Goal: Task Accomplishment & Management: Complete application form

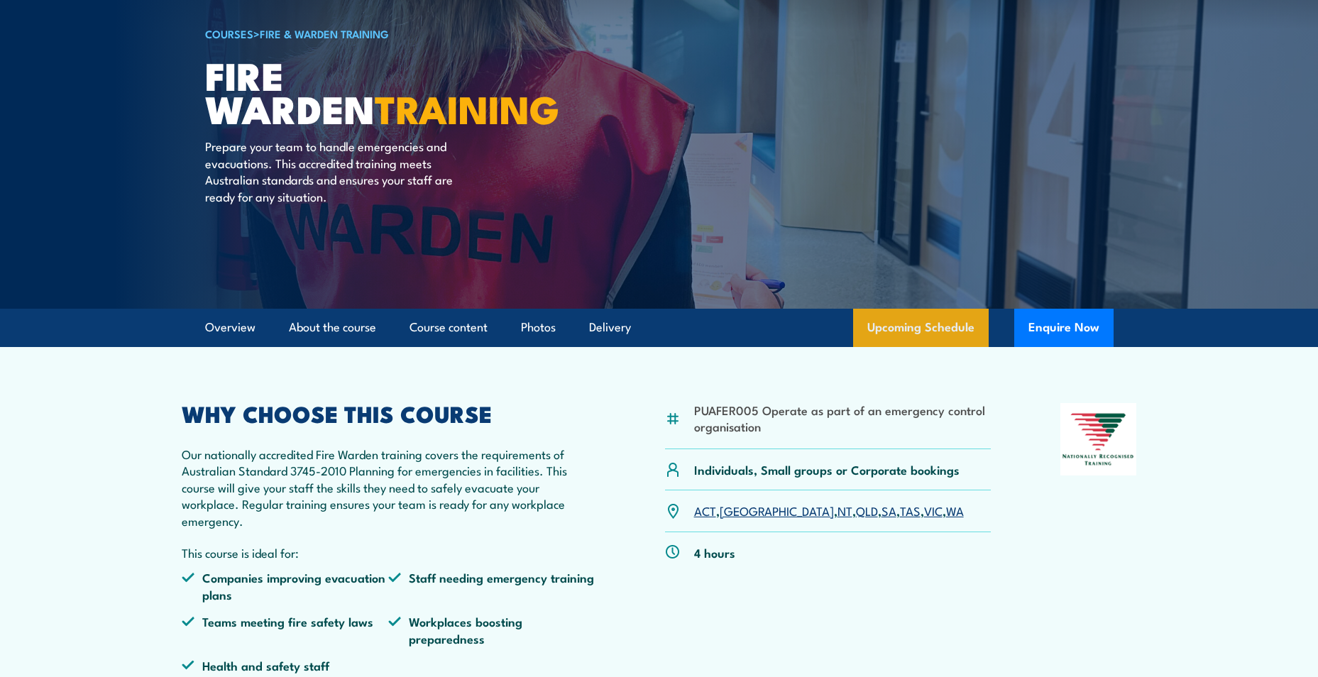
scroll to position [213, 0]
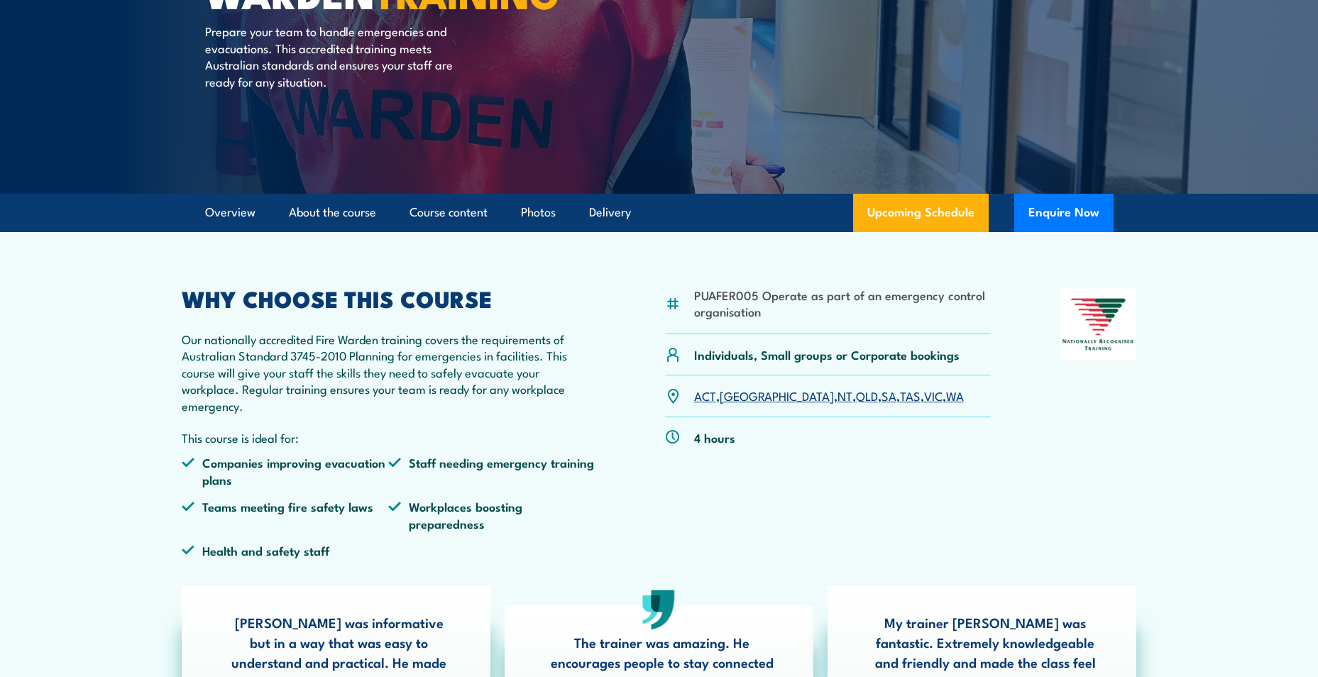
click at [738, 398] on link "[GEOGRAPHIC_DATA]" at bounding box center [777, 395] width 114 height 17
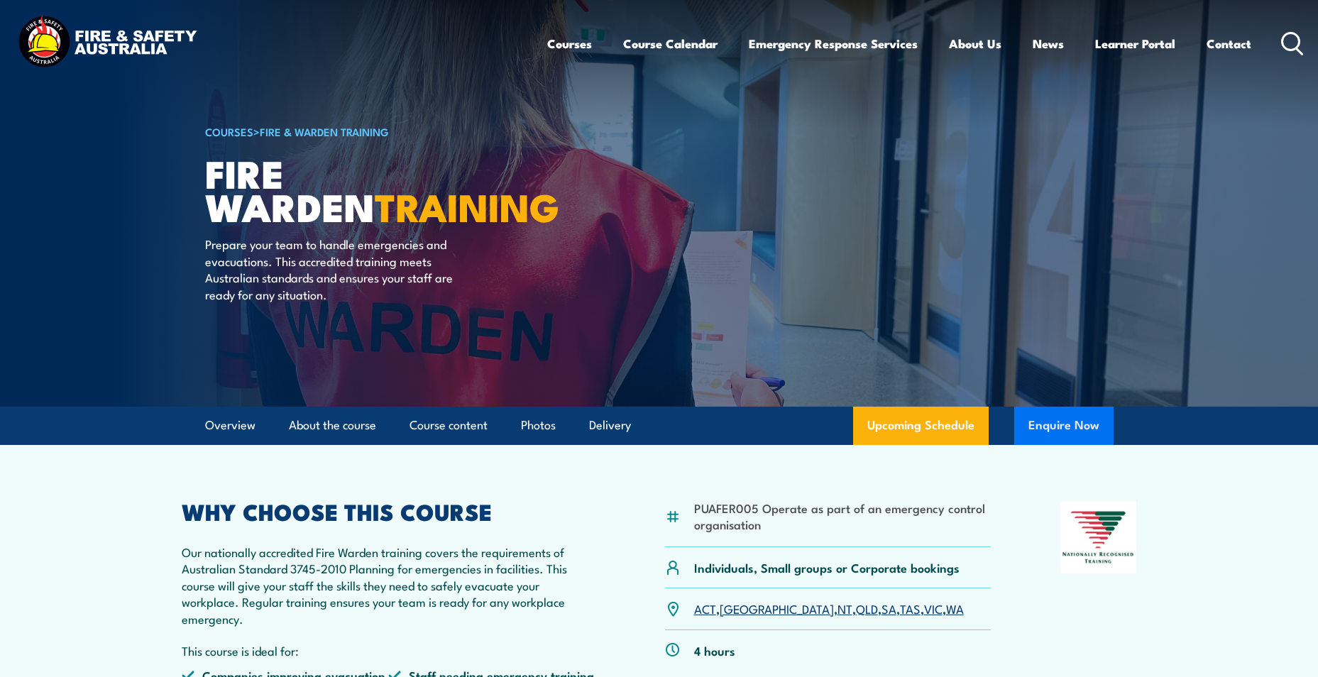
click at [1041, 425] on button "Enquire Now" at bounding box center [1063, 426] width 99 height 38
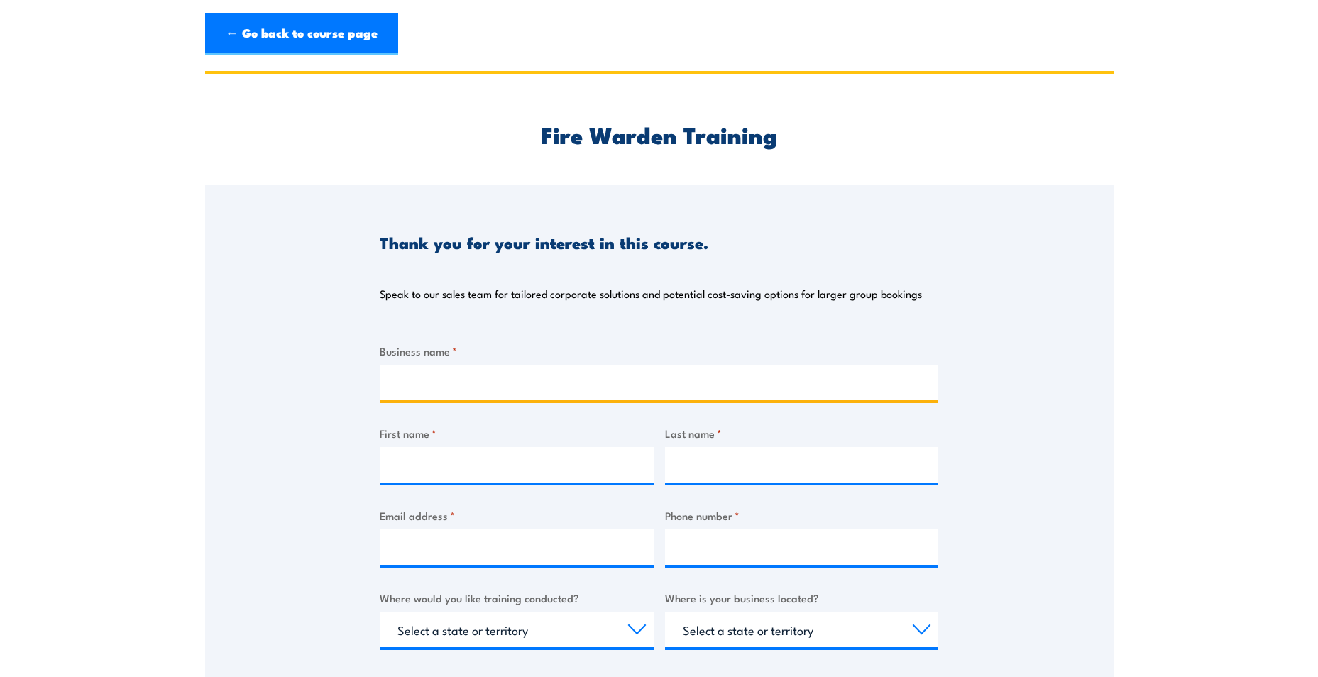
click at [554, 388] on input "Business name *" at bounding box center [659, 382] width 559 height 35
type input "Australia Post"
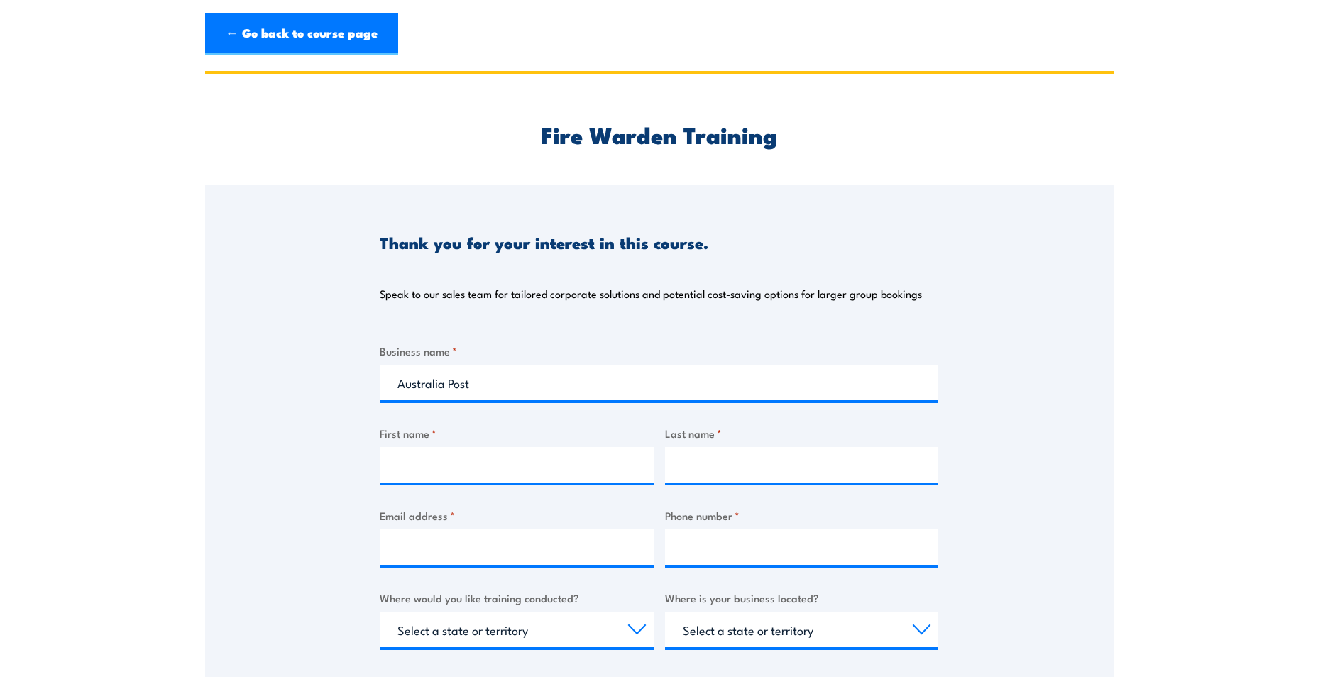
type input "Hung"
type input "Man"
type input "[DOMAIN_NAME][EMAIL_ADDRESS][DOMAIN_NAME]"
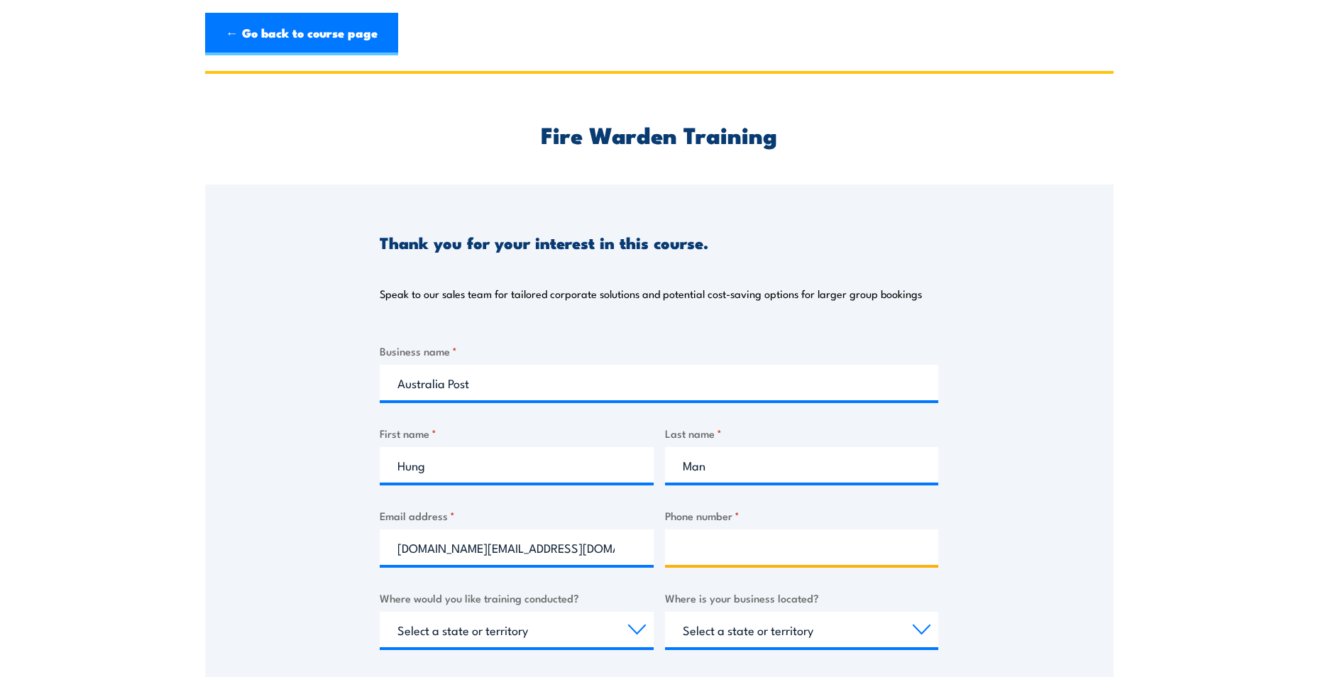
type input "0405318616"
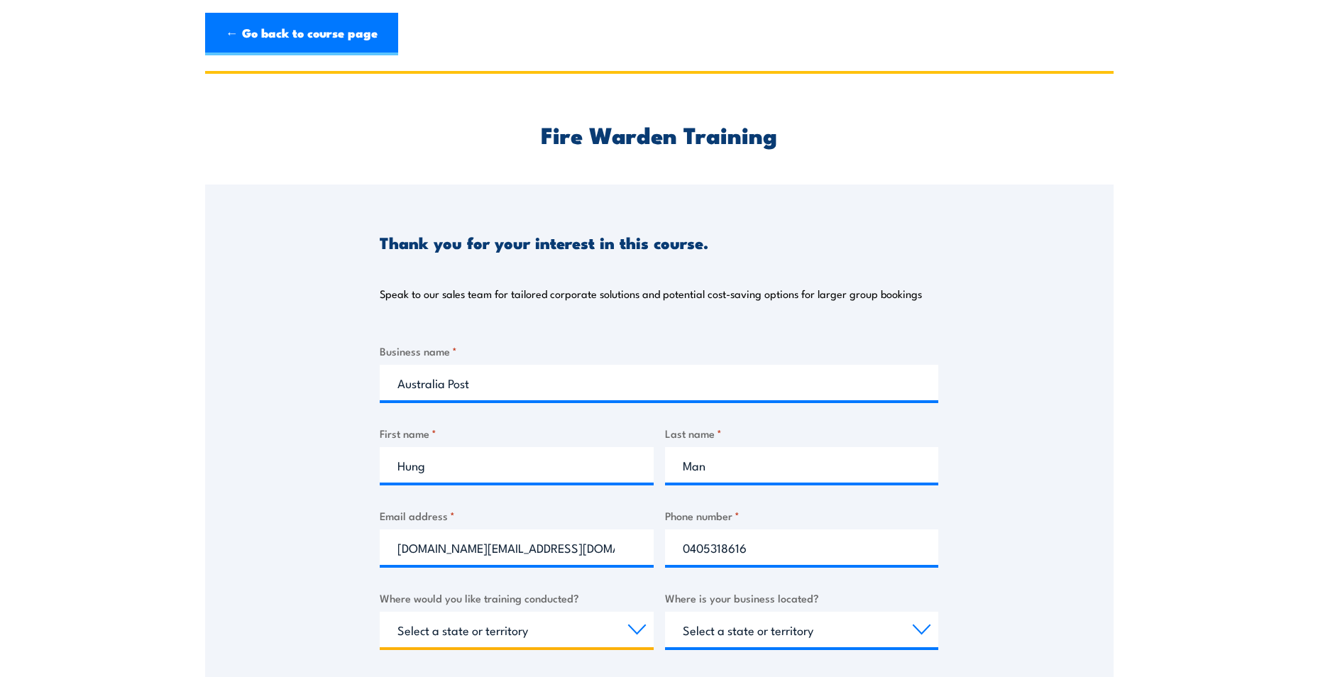
select select "[GEOGRAPHIC_DATA]"
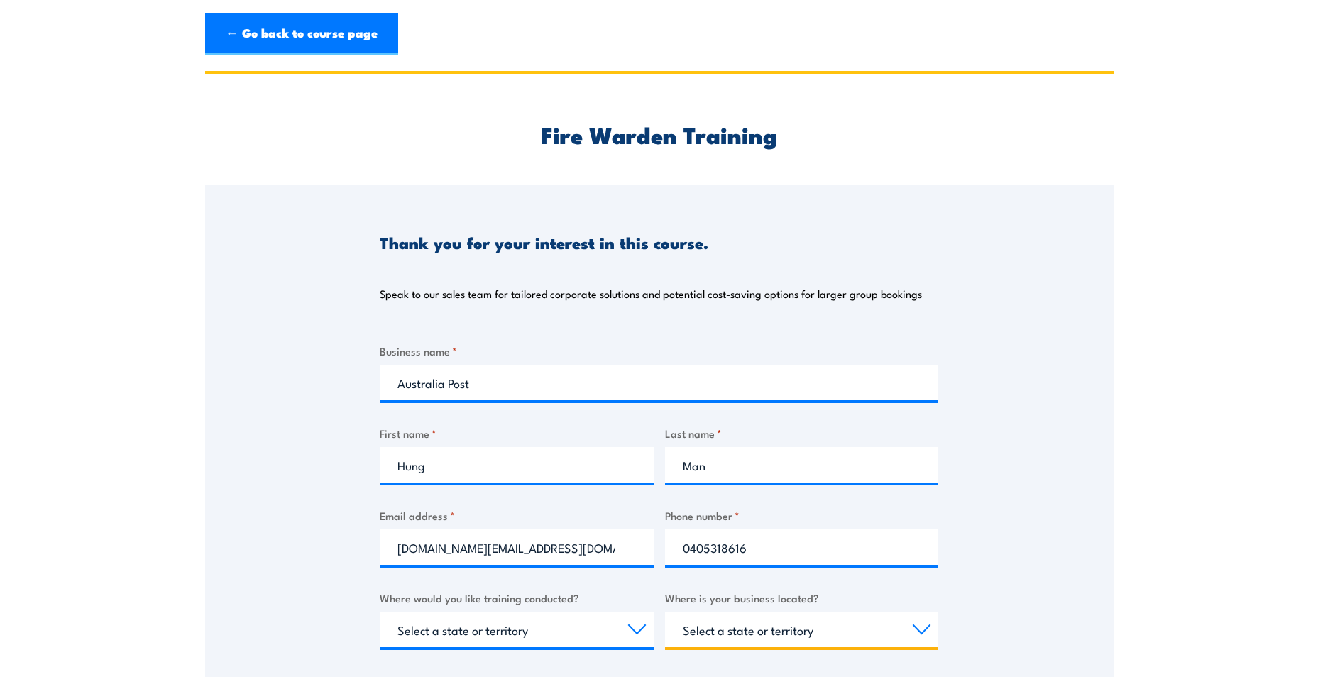
select select "[GEOGRAPHIC_DATA]"
click at [1239, 434] on section "Fire Warden Training Thank you for your interest in this course. Speak to our s…" at bounding box center [659, 532] width 1318 height 923
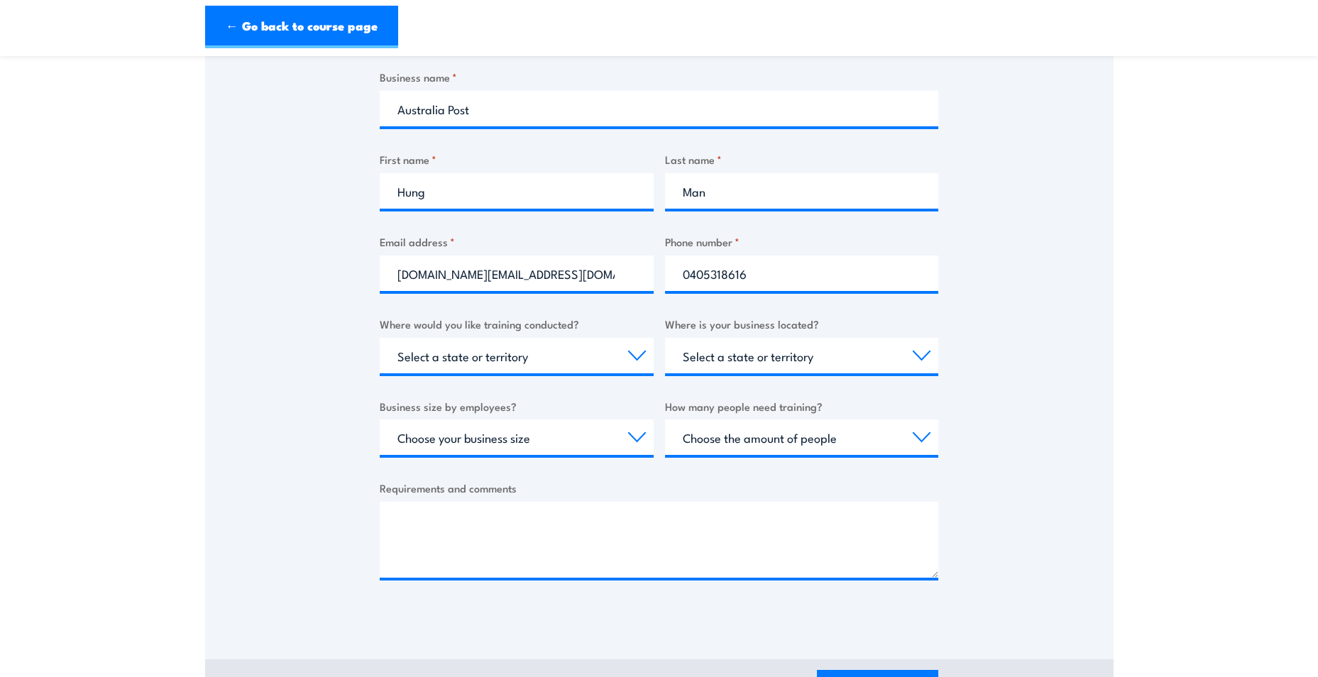
scroll to position [284, 0]
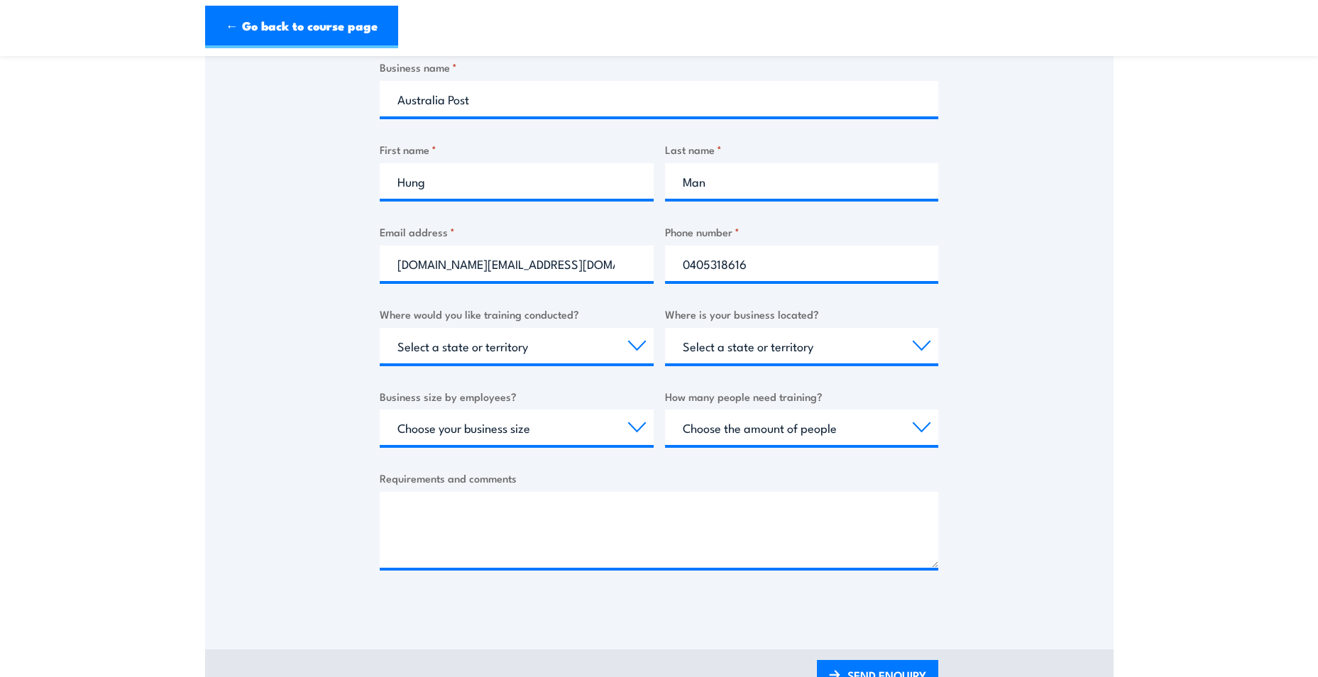
click at [516, 324] on div "Where would you like training conducted? Select a state or territory Nationally…" at bounding box center [517, 334] width 274 height 57
click at [513, 343] on select "Select a state or territory Nationally - multiple locations [GEOGRAPHIC_DATA] […" at bounding box center [517, 345] width 274 height 35
click at [380, 328] on select "Select a state or territory Nationally - multiple locations [GEOGRAPHIC_DATA] […" at bounding box center [517, 345] width 274 height 35
click at [767, 344] on select "Select a state or territory [GEOGRAPHIC_DATA] [GEOGRAPHIC_DATA] [GEOGRAPHIC_DAT…" at bounding box center [802, 345] width 274 height 35
click at [665, 328] on select "Select a state or territory [GEOGRAPHIC_DATA] [GEOGRAPHIC_DATA] [GEOGRAPHIC_DAT…" at bounding box center [802, 345] width 274 height 35
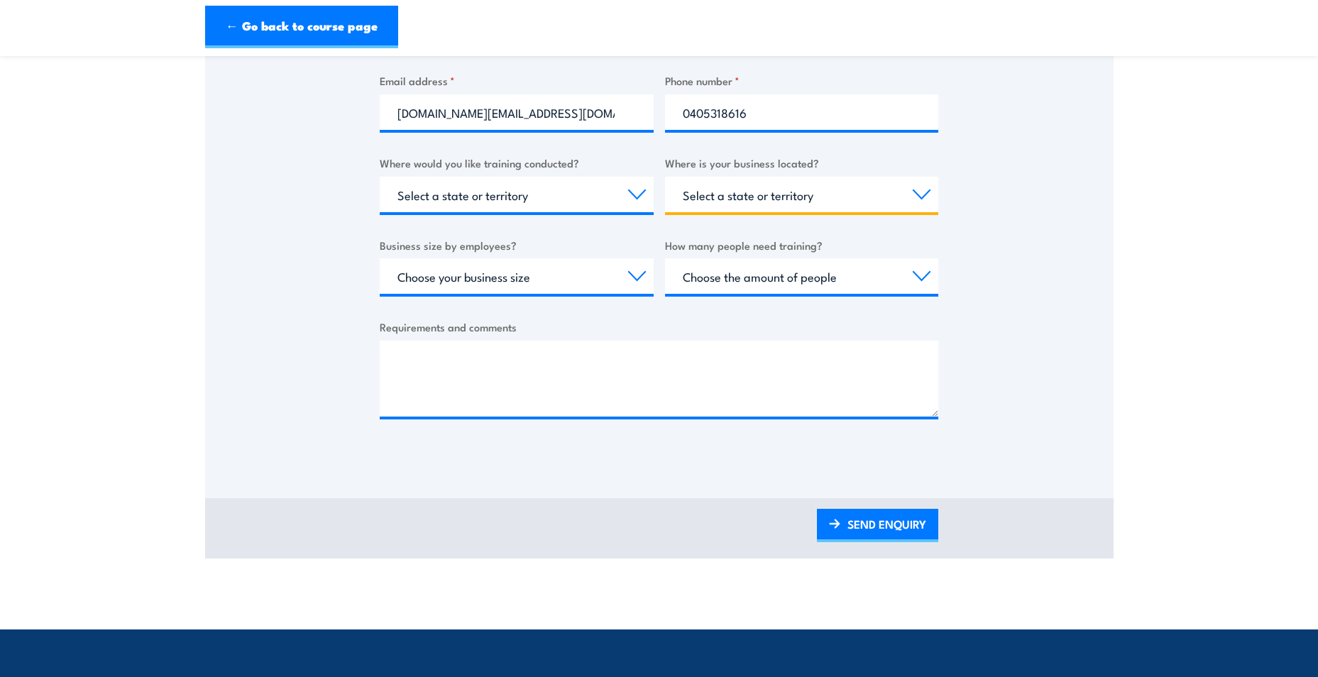
scroll to position [426, 0]
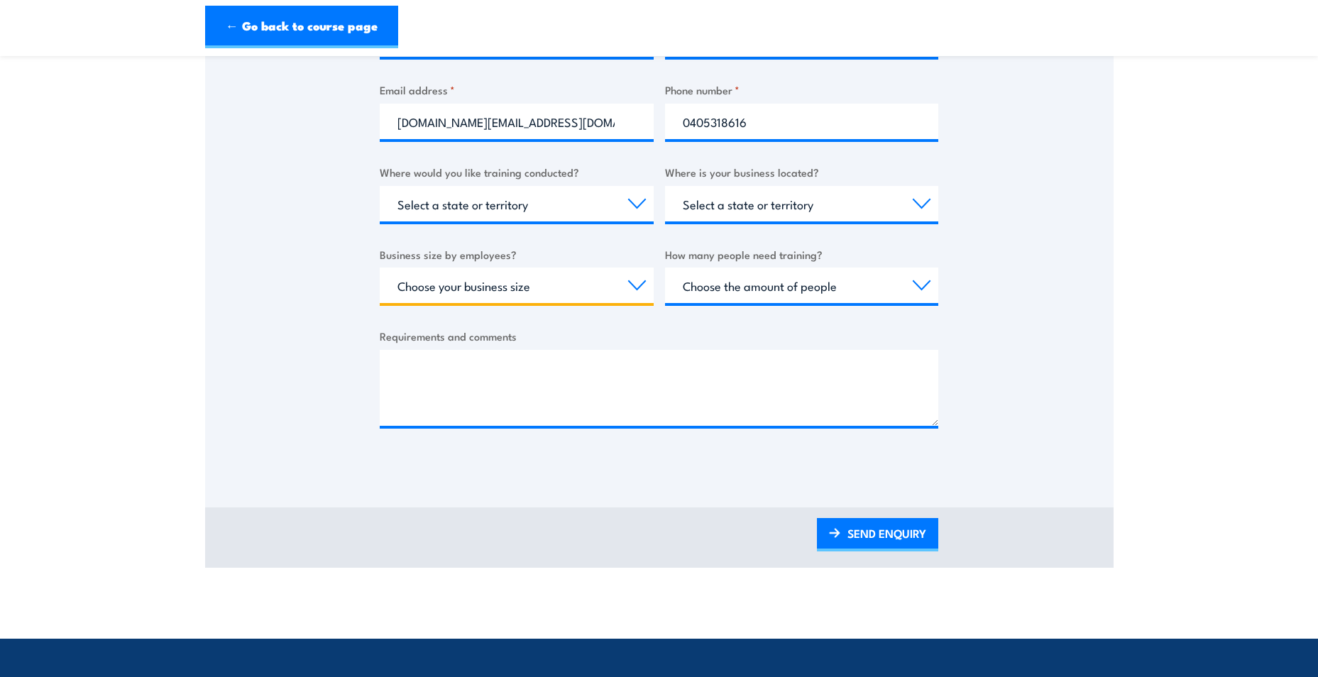
click at [640, 287] on select "Choose your business size 1 to 19 20 to 199 200+" at bounding box center [517, 285] width 274 height 35
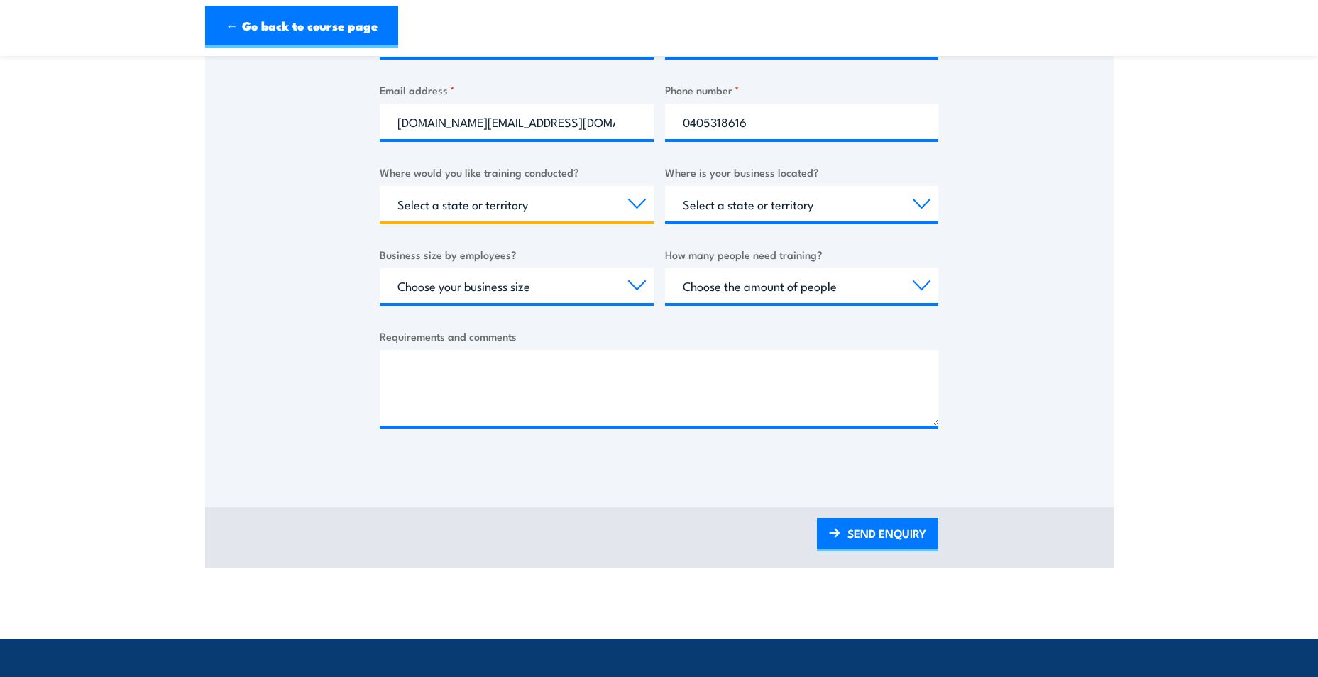
click at [426, 219] on select "Select a state or territory Nationally - multiple locations [GEOGRAPHIC_DATA] […" at bounding box center [517, 203] width 274 height 35
click at [433, 212] on select "Select a state or territory Nationally - multiple locations [GEOGRAPHIC_DATA] […" at bounding box center [517, 203] width 274 height 35
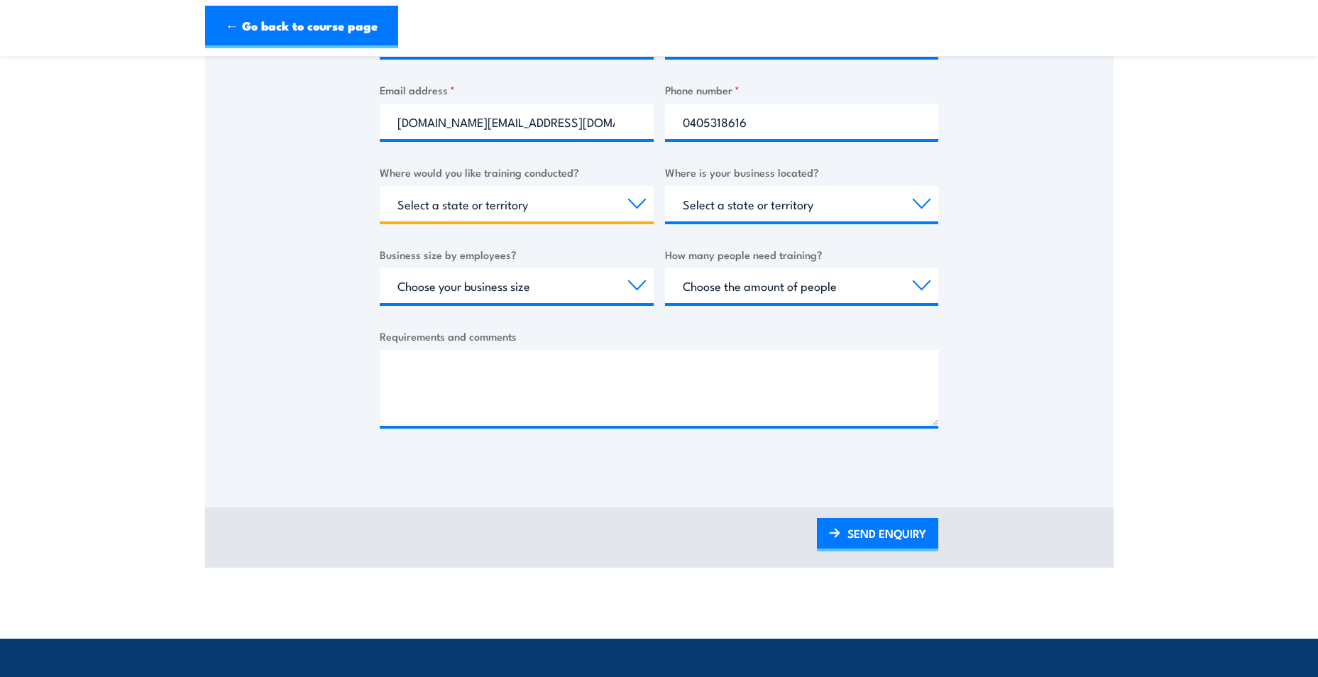
click at [380, 186] on select "Select a state or territory Nationally - multiple locations [GEOGRAPHIC_DATA] […" at bounding box center [517, 203] width 274 height 35
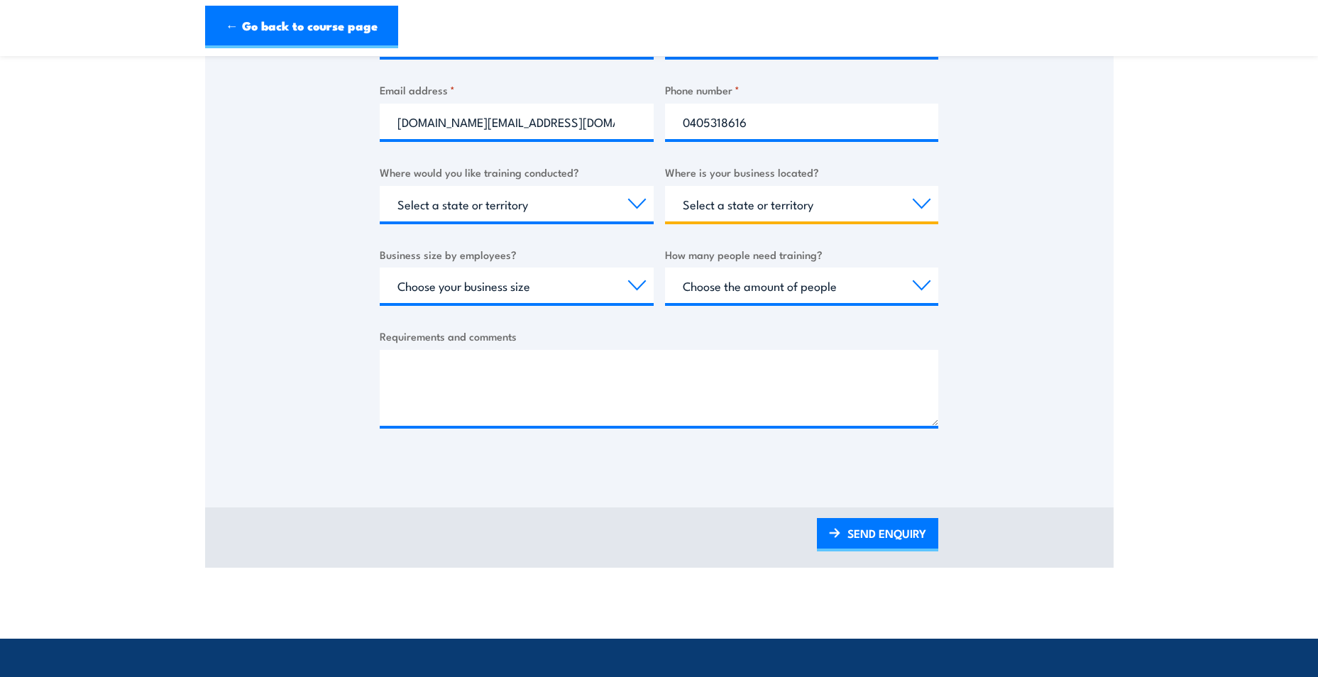
click at [787, 191] on select "Select a state or territory [GEOGRAPHIC_DATA] [GEOGRAPHIC_DATA] [GEOGRAPHIC_DAT…" at bounding box center [802, 203] width 274 height 35
click at [665, 186] on select "Select a state or territory [GEOGRAPHIC_DATA] [GEOGRAPHIC_DATA] [GEOGRAPHIC_DAT…" at bounding box center [802, 203] width 274 height 35
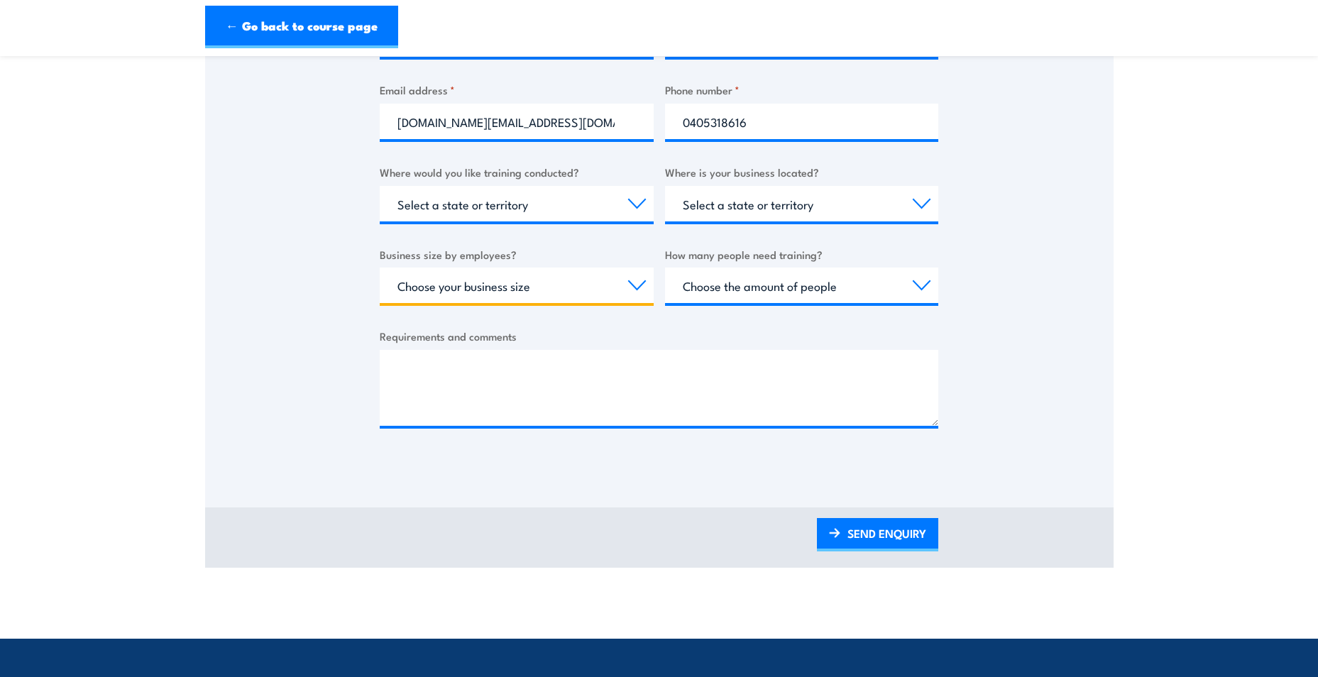
click at [634, 288] on select "Choose your business size 1 to 19 20 to 199 200+" at bounding box center [517, 285] width 274 height 35
select select "200+"
click at [380, 268] on select "Choose your business size 1 to 19 20 to 199 200+" at bounding box center [517, 285] width 274 height 35
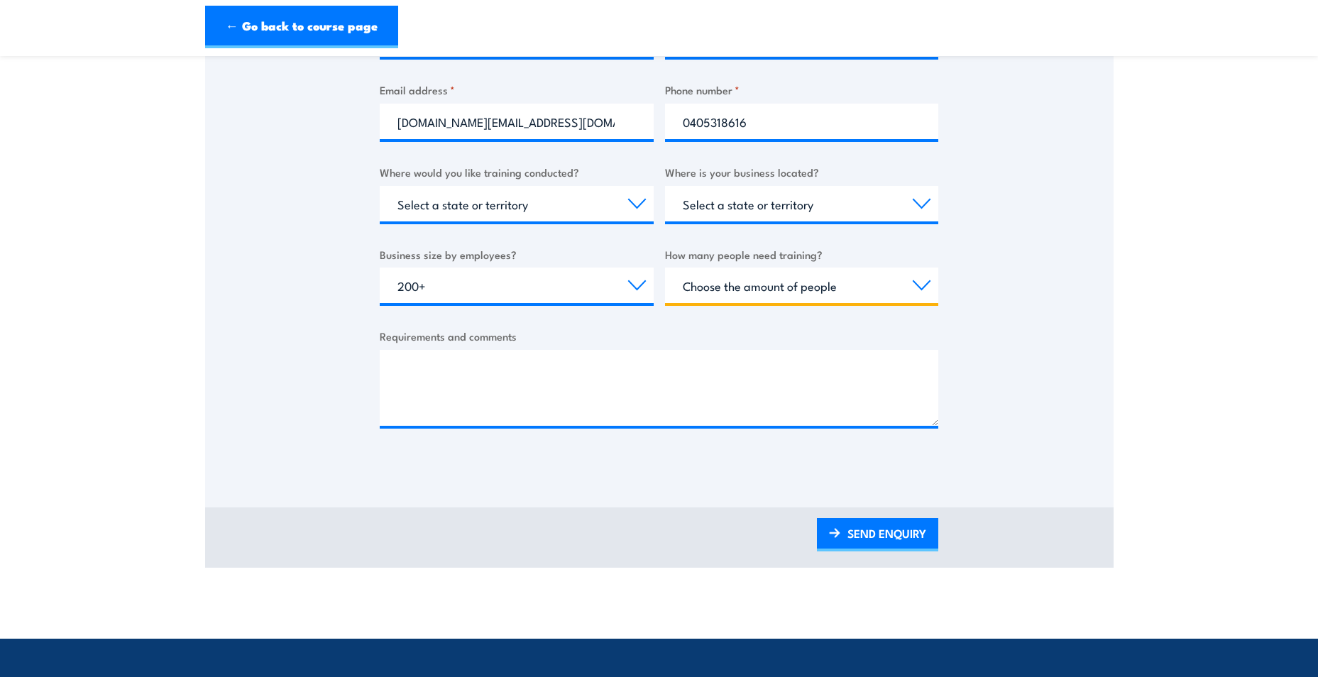
click at [922, 290] on select "Choose the amount of people 1 to 4 5 to 19 20+" at bounding box center [802, 285] width 274 height 35
select select "5 to 19"
click at [665, 268] on select "Choose the amount of people 1 to 4 5 to 19 20+" at bounding box center [802, 285] width 274 height 35
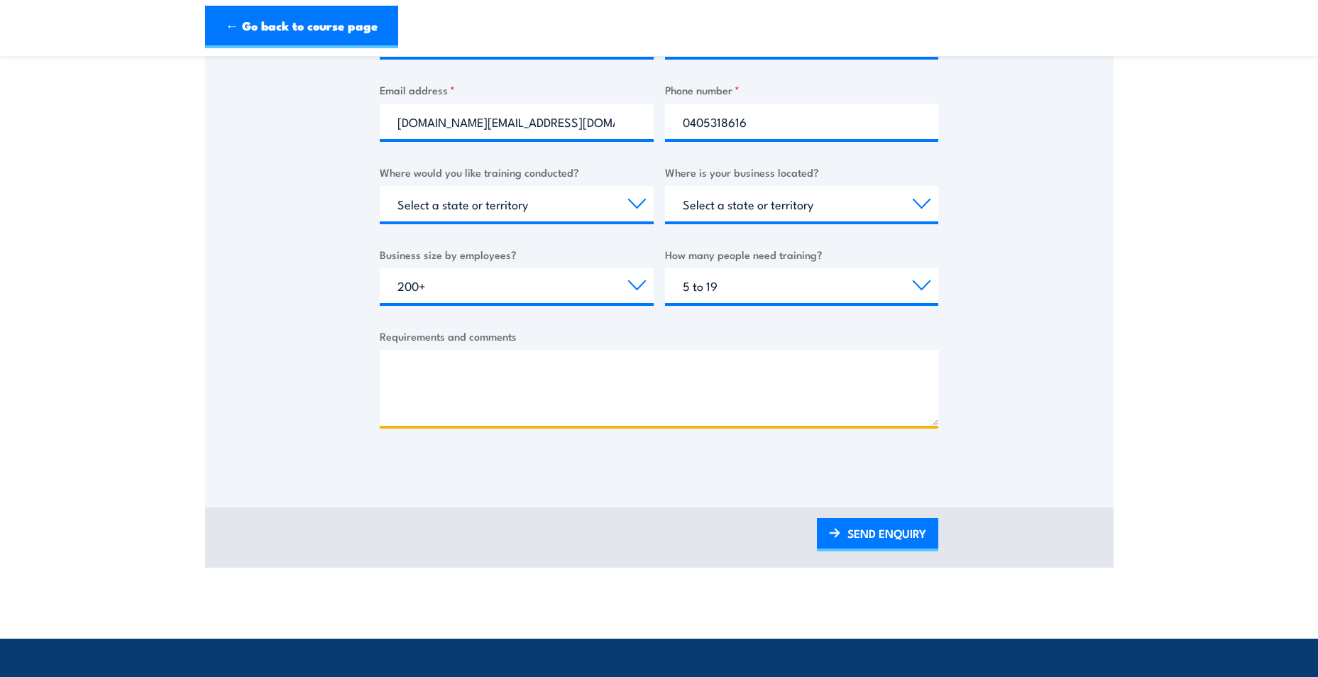
click at [823, 374] on textarea "Requirements and comments" at bounding box center [659, 388] width 559 height 76
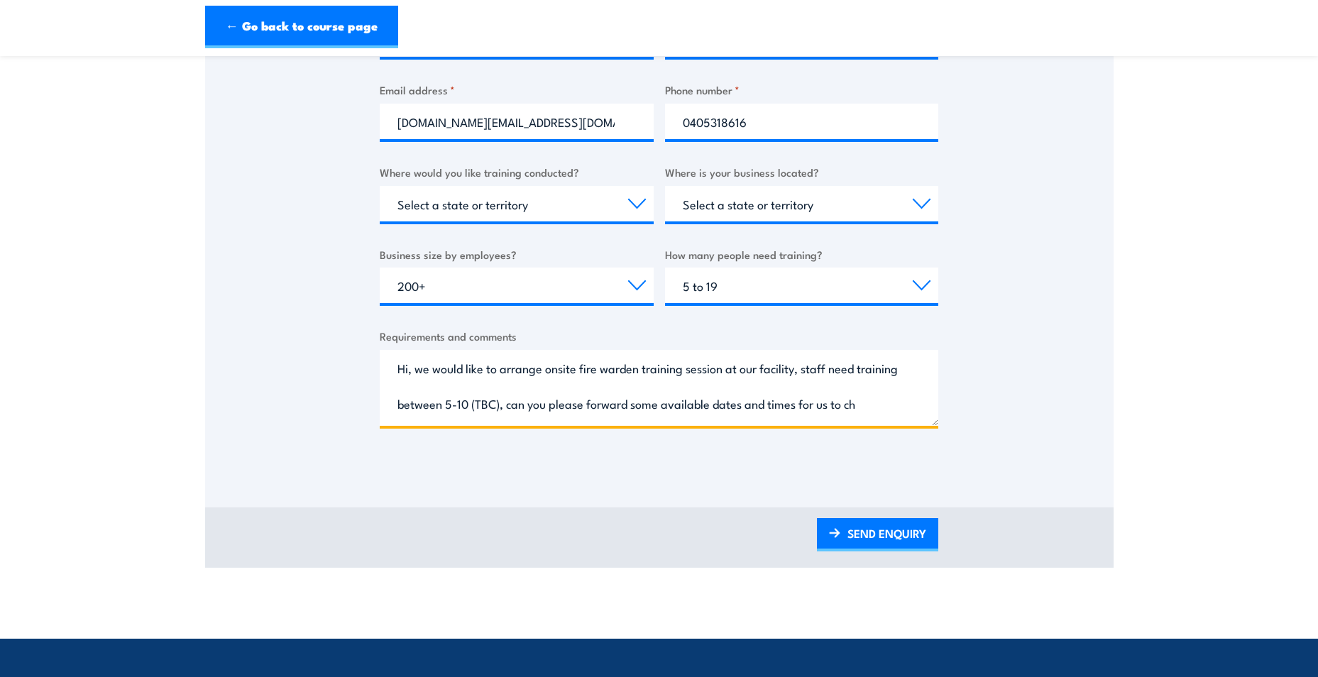
scroll to position [22, 0]
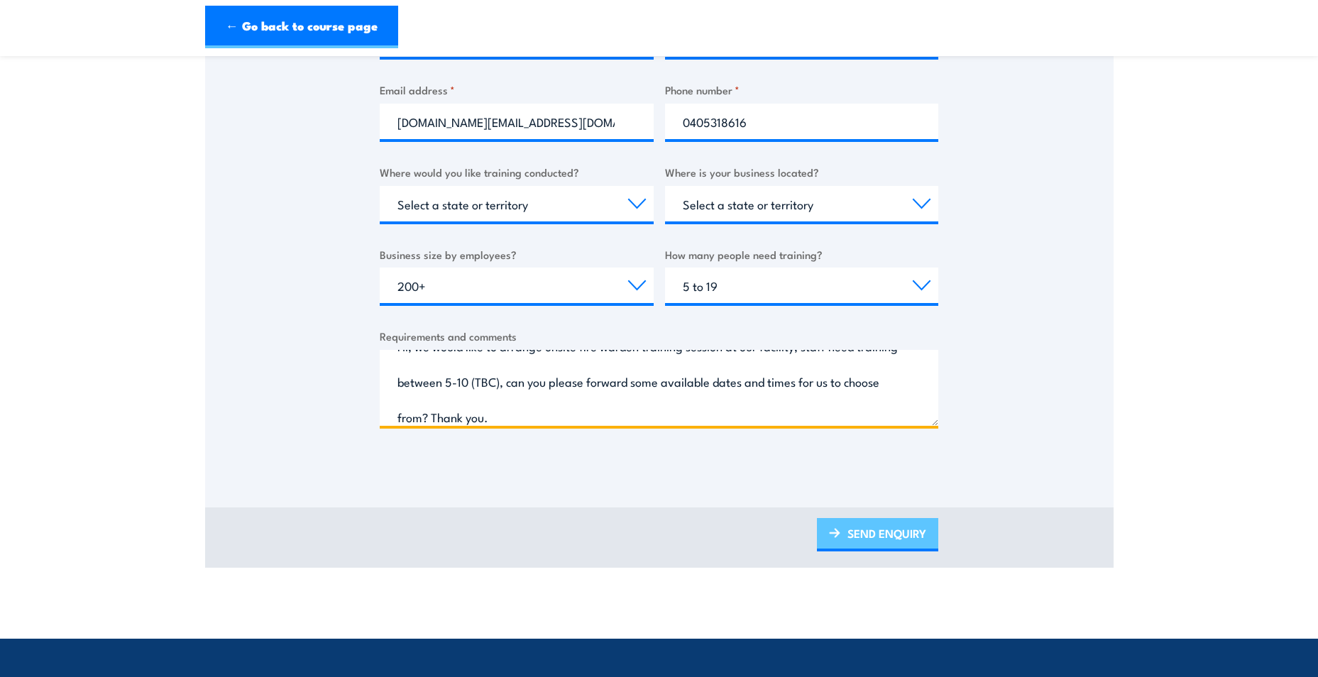
type textarea "Hi, we would like to arrange onsite fire warden training session at our facilit…"
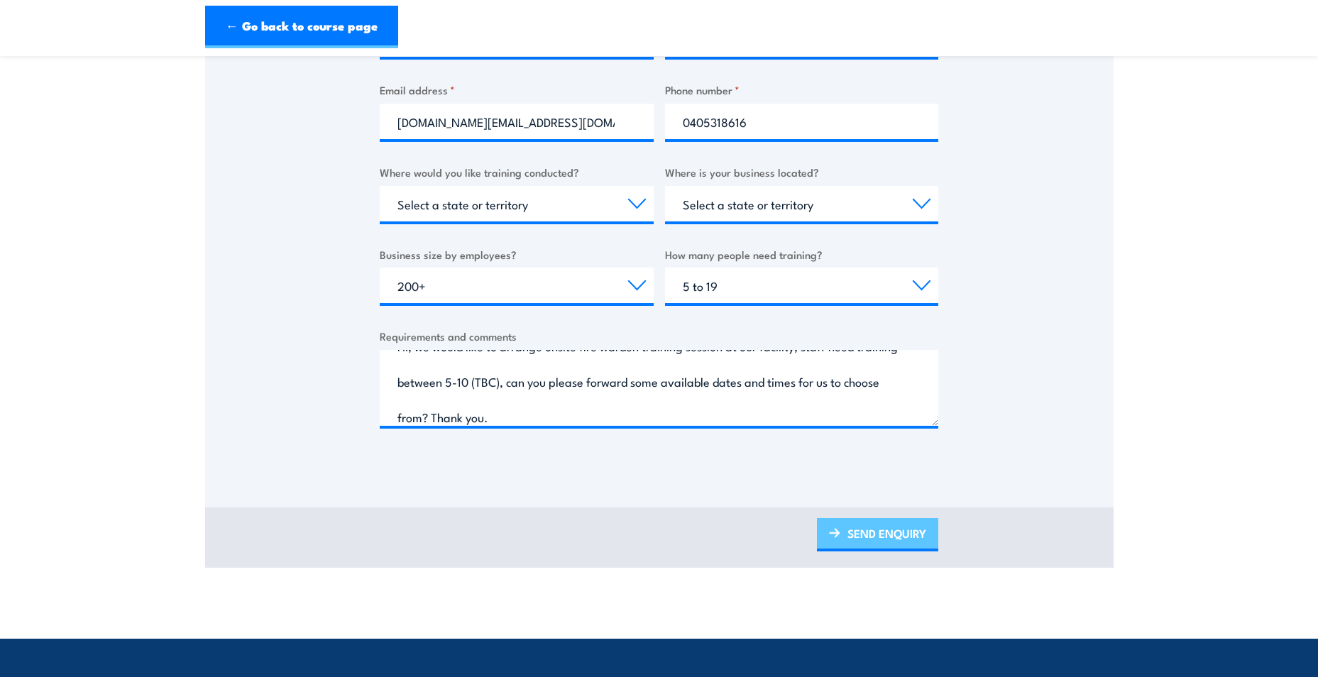
click at [856, 524] on link "SEND ENQUIRY" at bounding box center [877, 534] width 121 height 33
click at [1249, 356] on section "Fire Warden Training Thank you for your interest in this course. Speak to our s…" at bounding box center [659, 106] width 1318 height 923
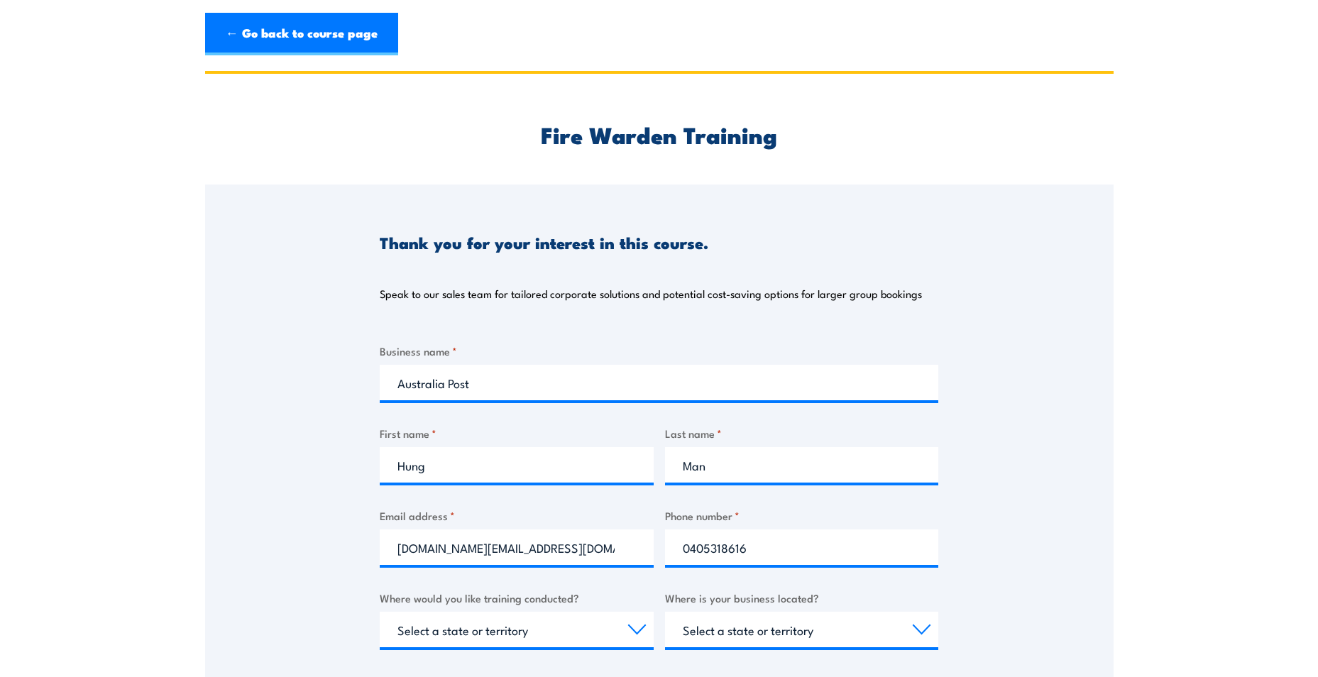
scroll to position [0, 0]
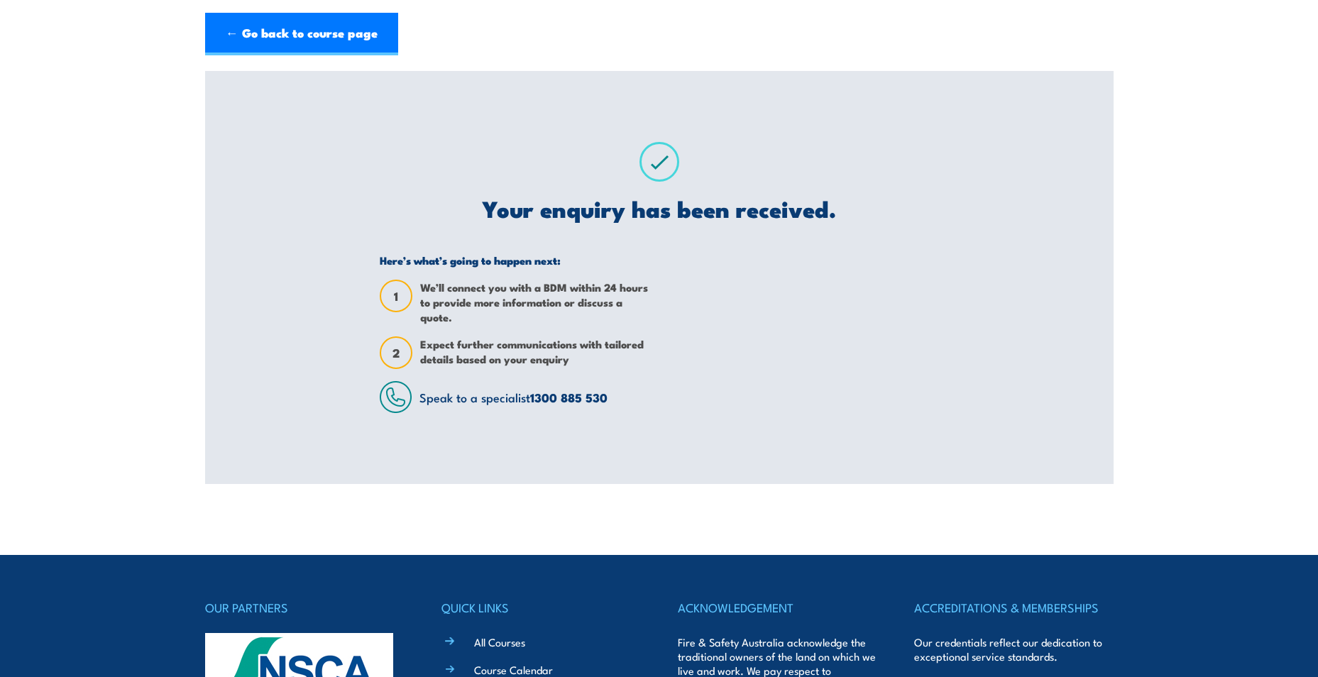
click at [1178, 387] on section "Fire Warden Training Thank you for your interest in this course. Speak to our s…" at bounding box center [659, 277] width 1318 height 413
click at [1237, 324] on section "Fire Warden Training Thank you for your interest in this course. Speak to our s…" at bounding box center [659, 277] width 1318 height 413
